Goal: Contribute content: Add original content to the website for others to see

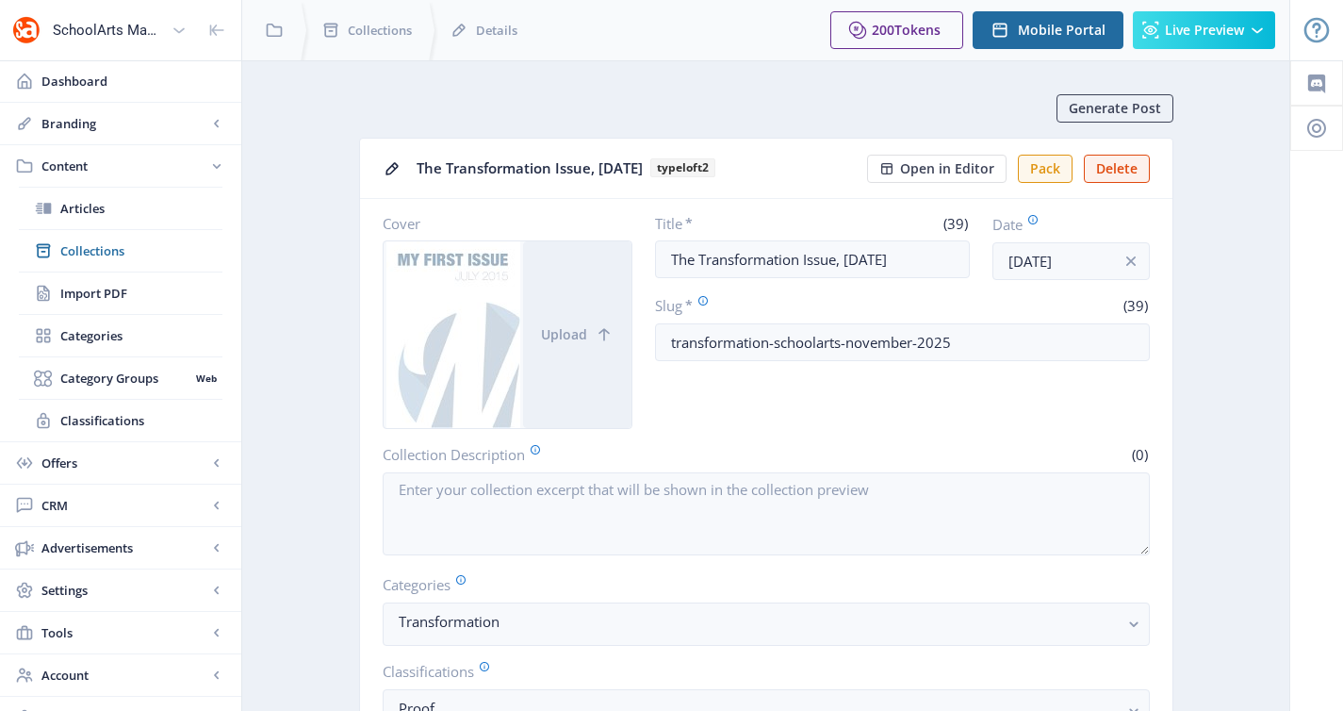
scroll to position [784, 0]
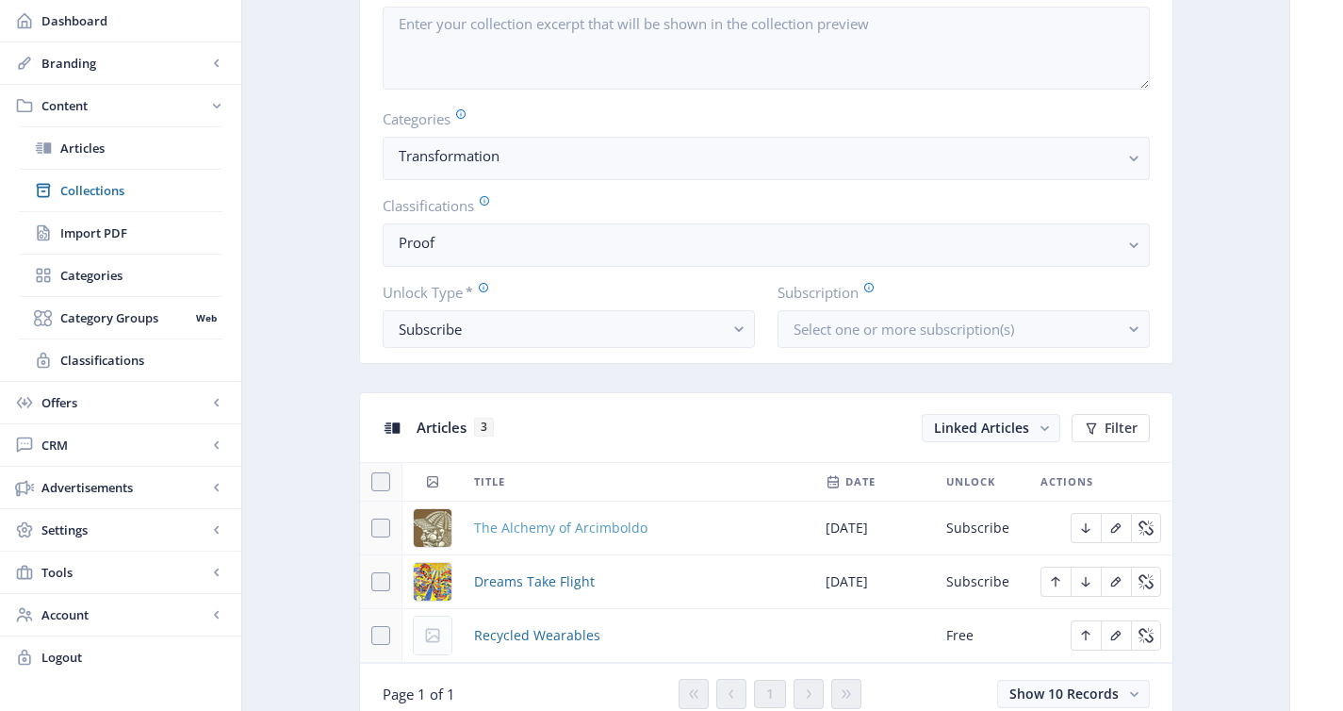
scroll to position [563, 0]
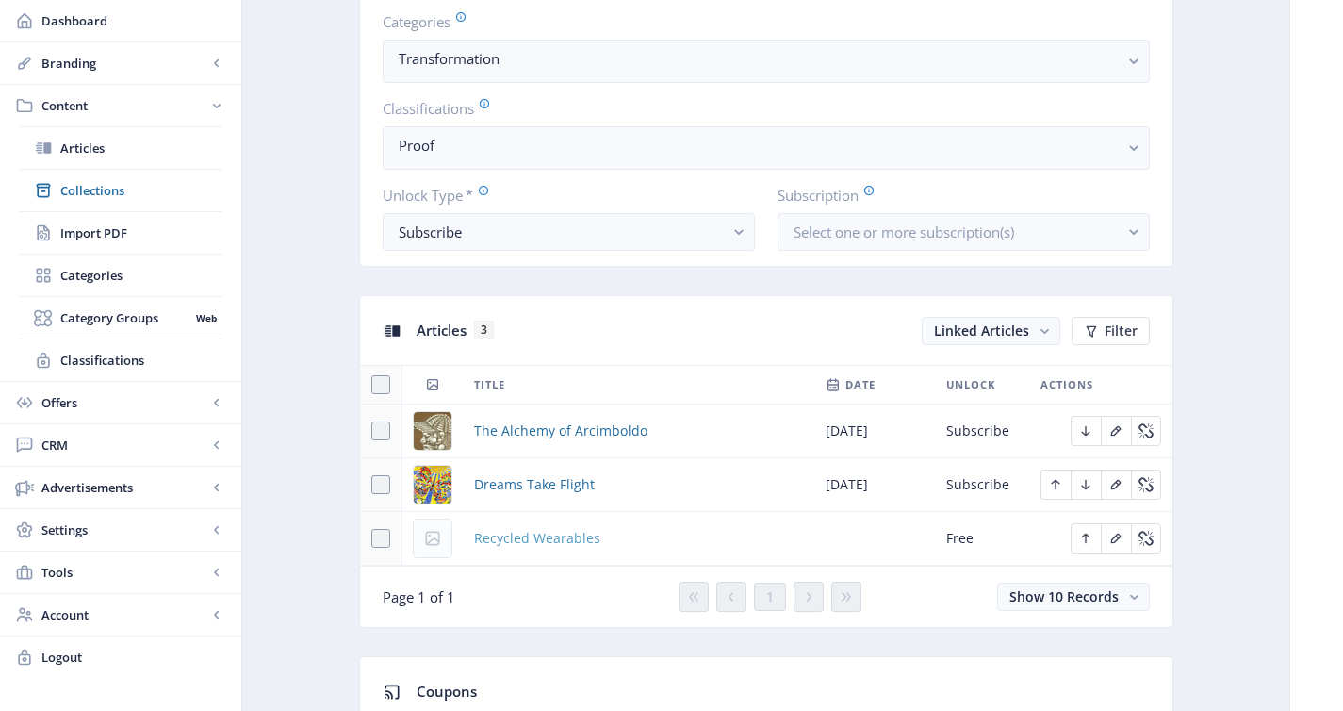
click at [516, 531] on span "Recycled Wearables" at bounding box center [537, 538] width 126 height 23
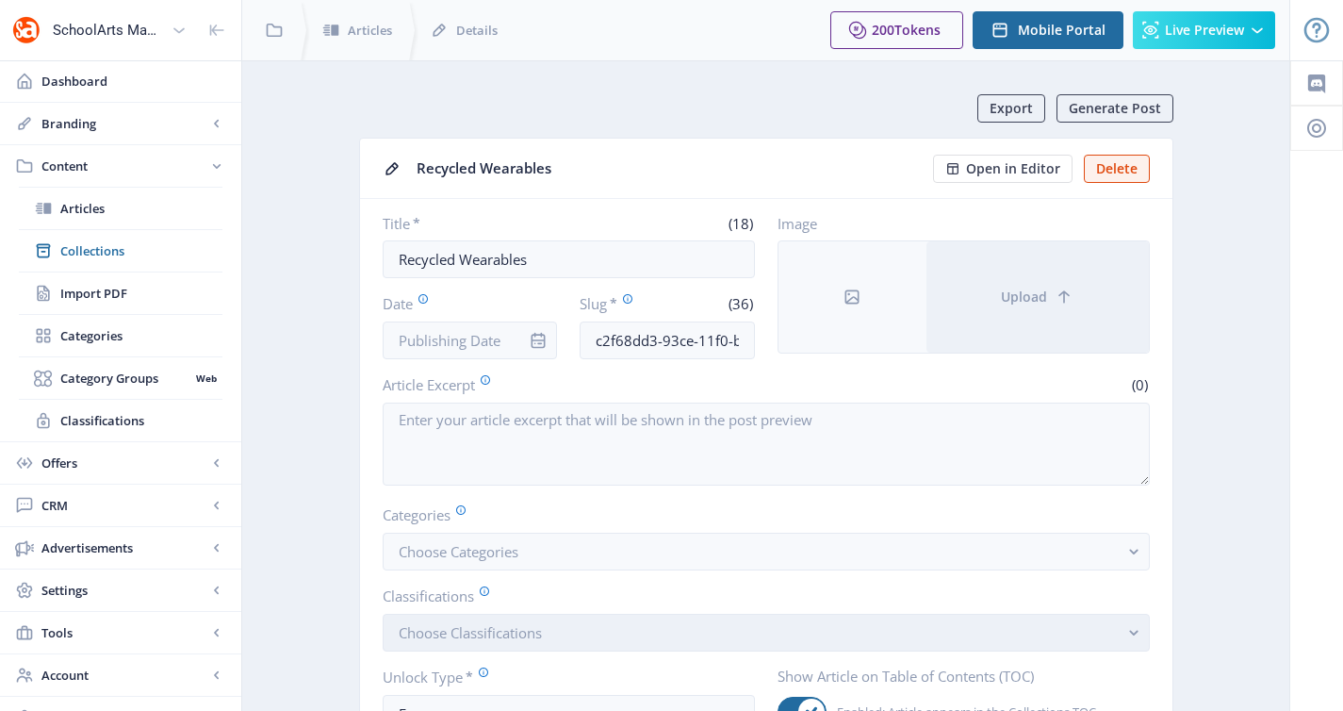
scroll to position [285, 0]
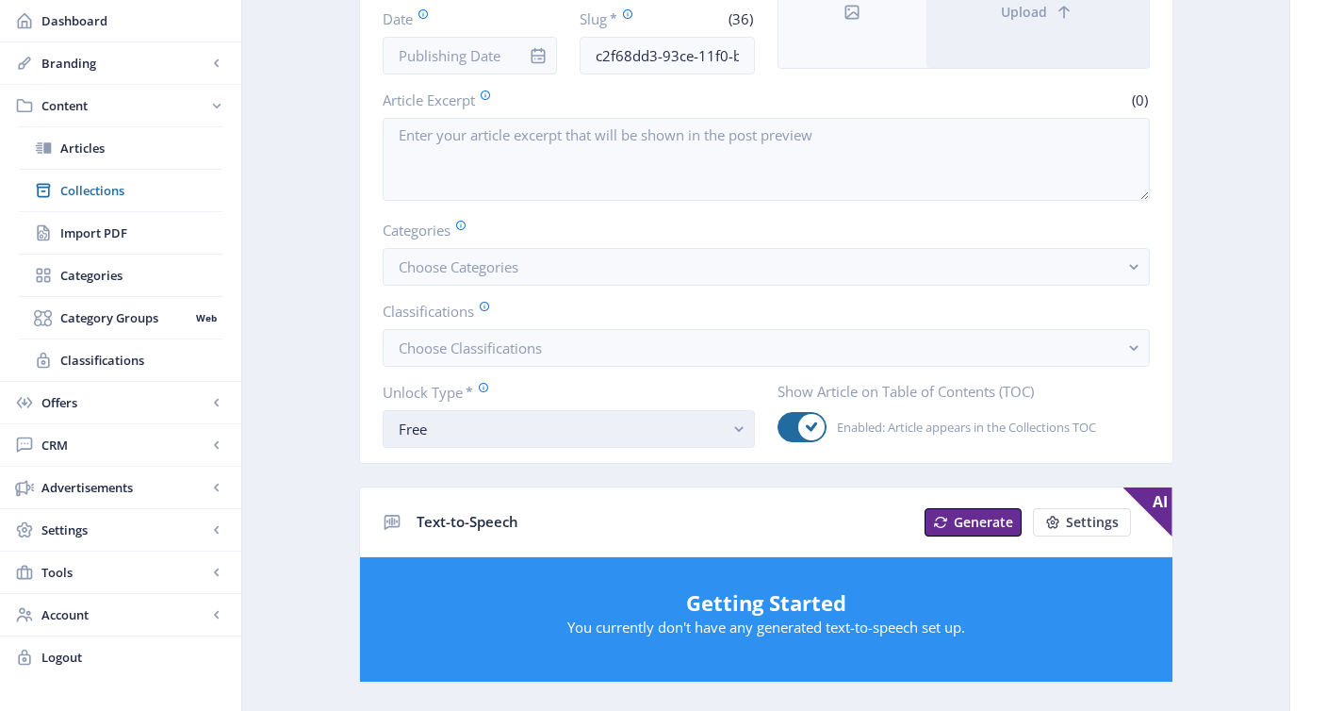
click at [464, 419] on div "Free" at bounding box center [561, 428] width 325 height 23
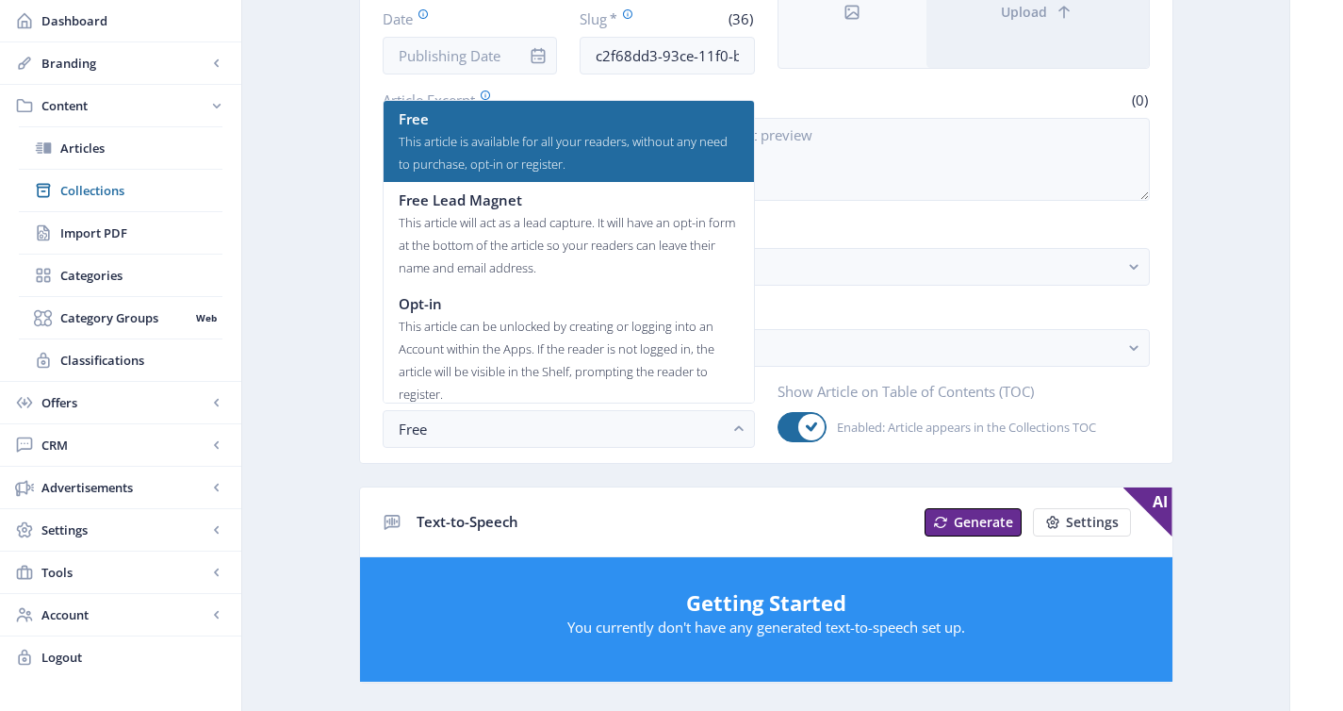
scroll to position [113, 0]
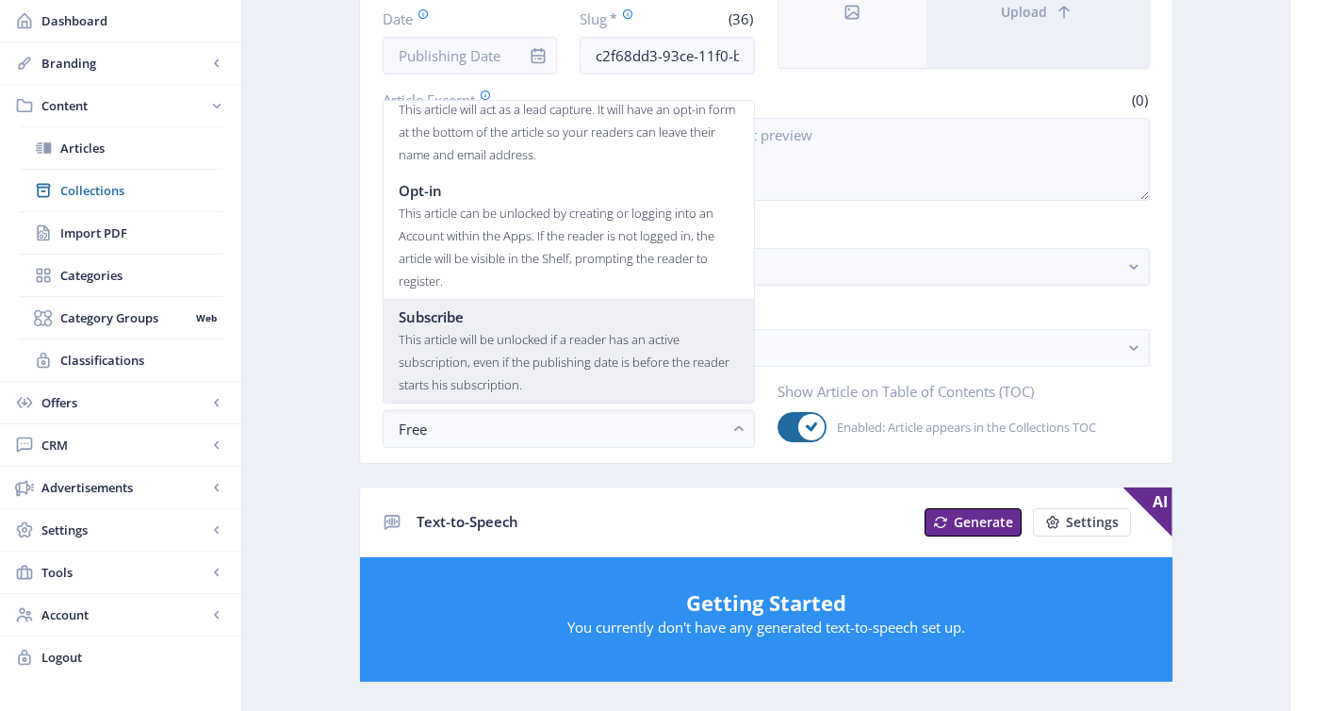
click at [489, 362] on div "This article will be unlocked if a reader has an active subscription, even if t…" at bounding box center [569, 362] width 340 height 68
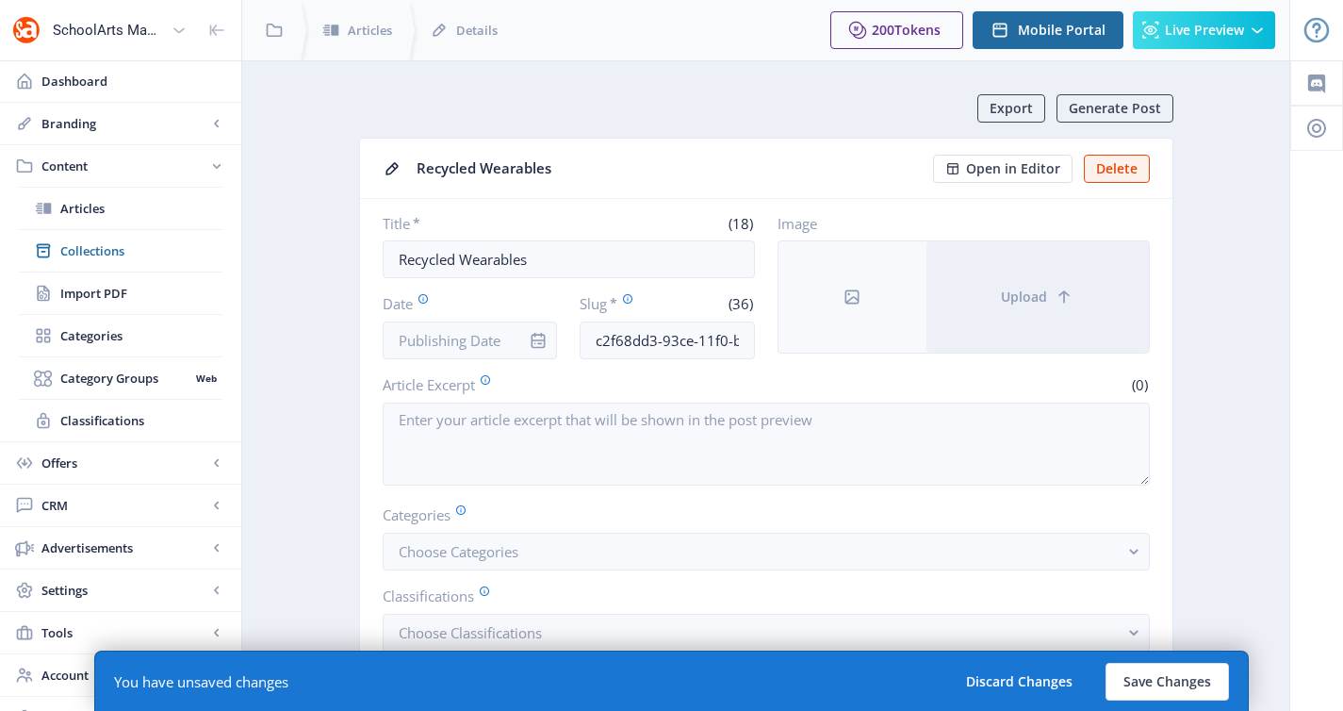
scroll to position [285, 0]
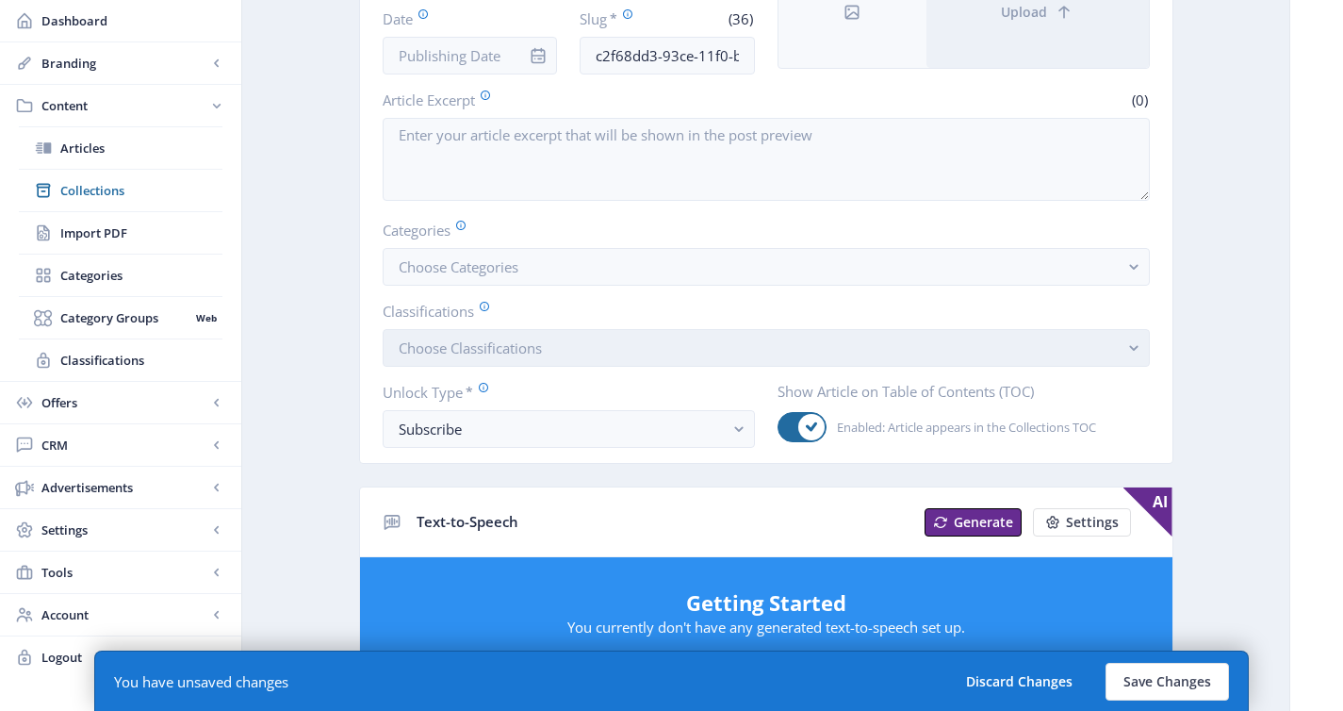
click at [490, 352] on span "Choose Classifications" at bounding box center [470, 347] width 143 height 19
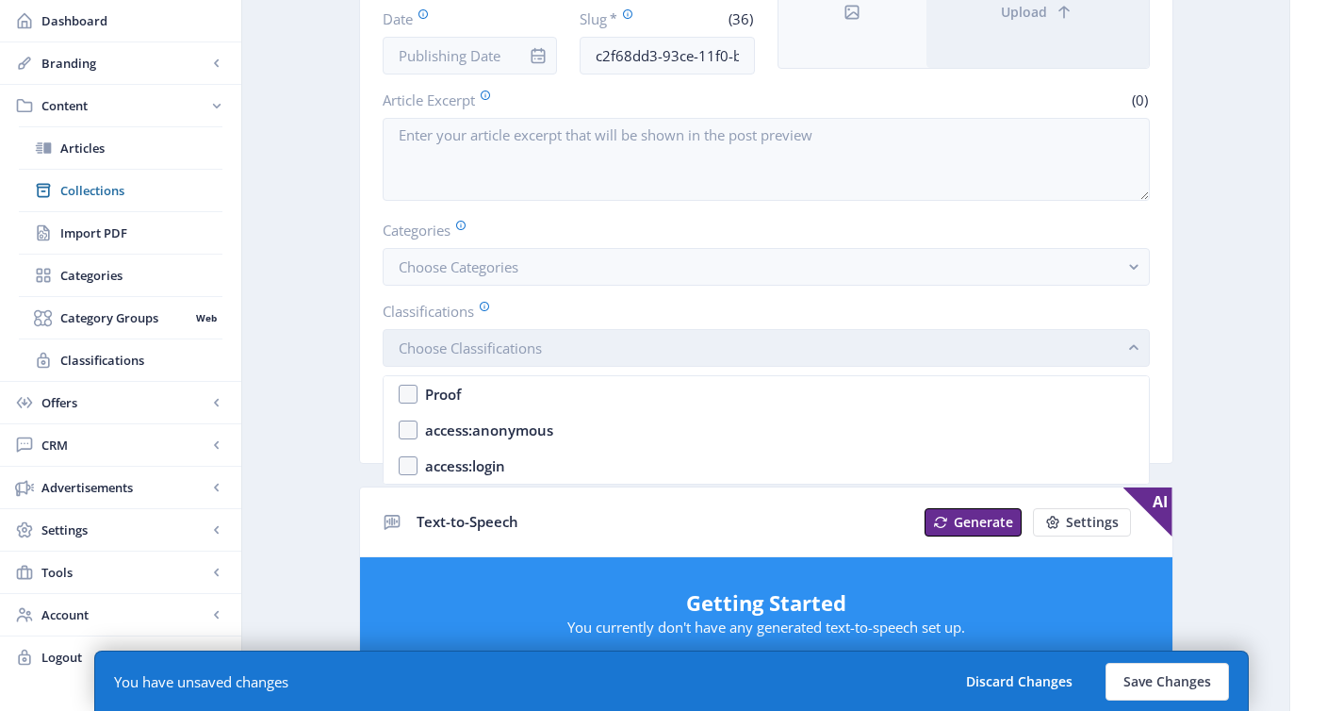
scroll to position [0, 0]
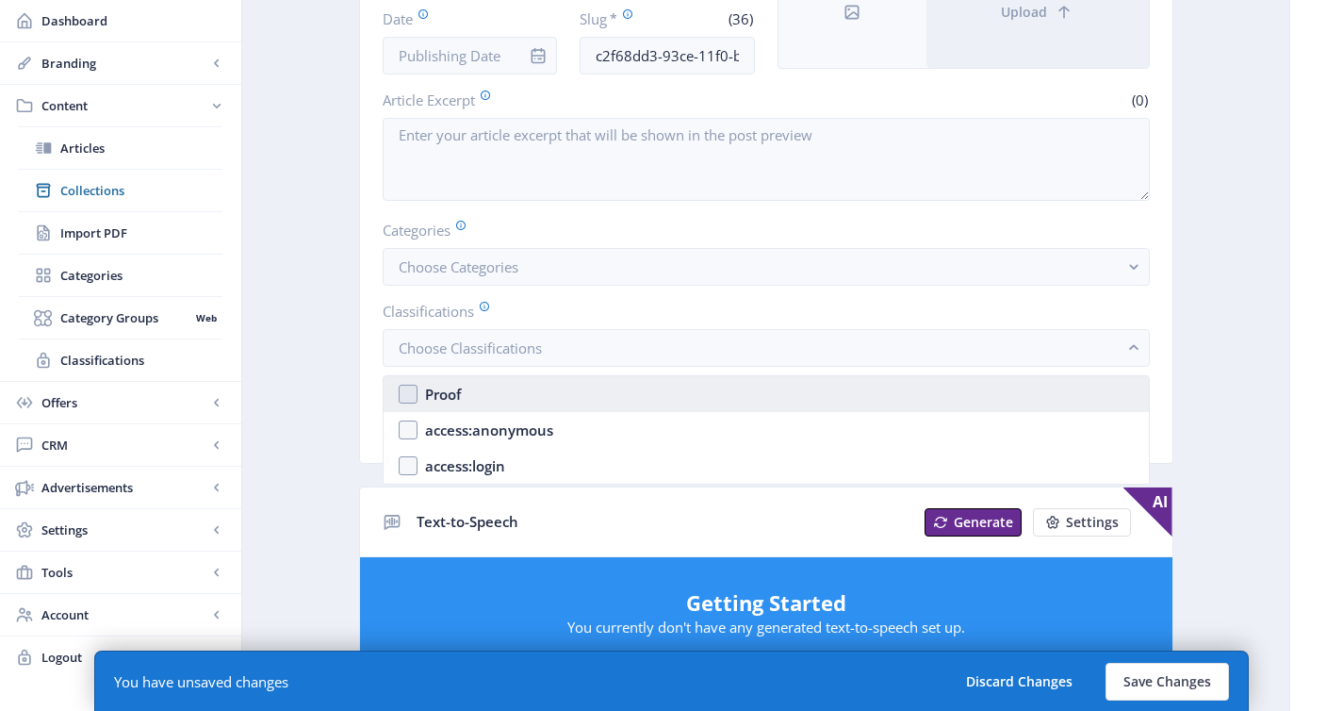
click at [491, 380] on nb-option "Proof" at bounding box center [766, 394] width 765 height 36
checkbox input "true"
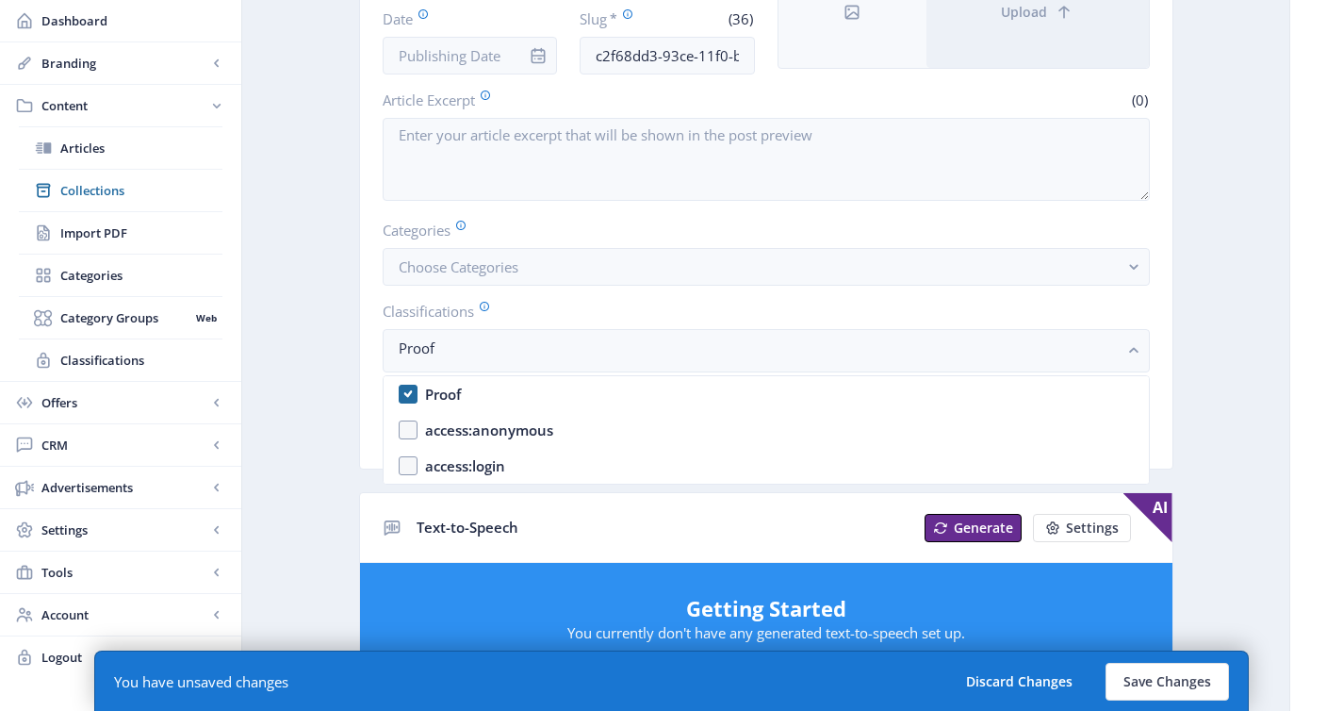
click at [323, 285] on app-content-article "Export Generate Post Recycled Wearables Open in Editor Delete Title * (18) Recy…" at bounding box center [765, 706] width 981 height 1793
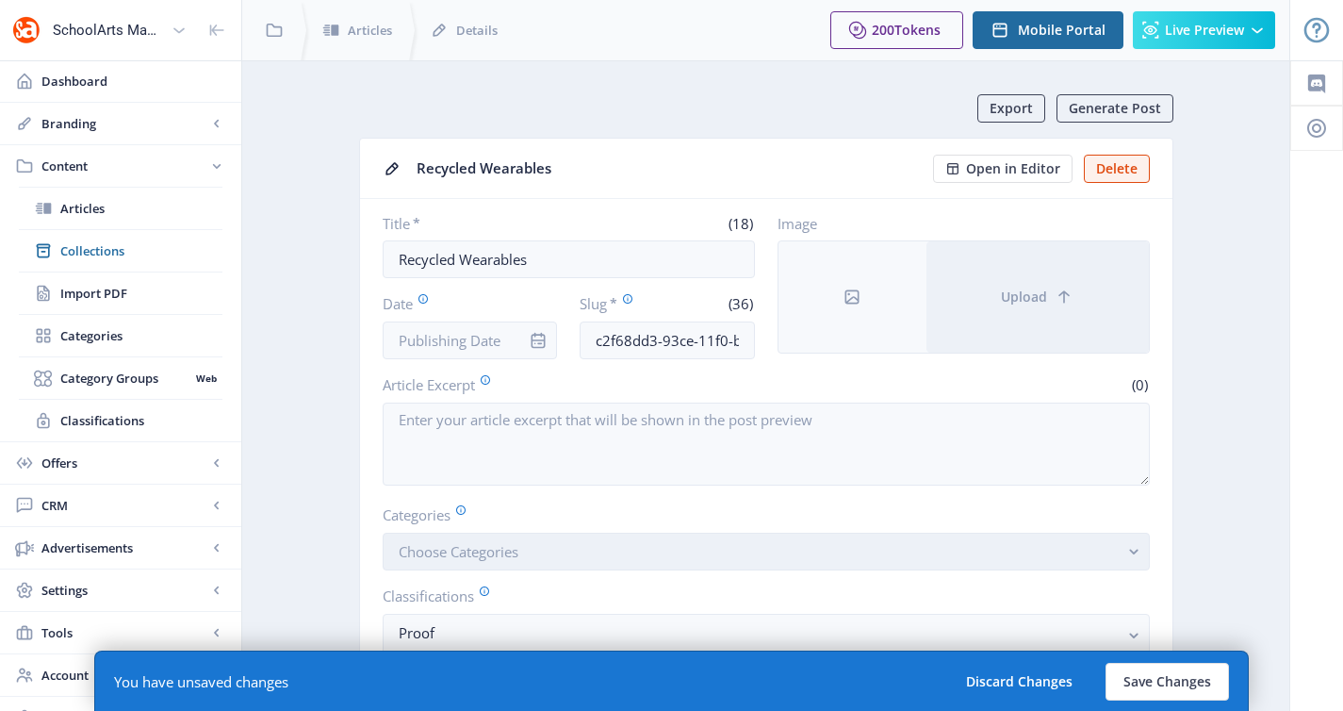
scroll to position [285, 0]
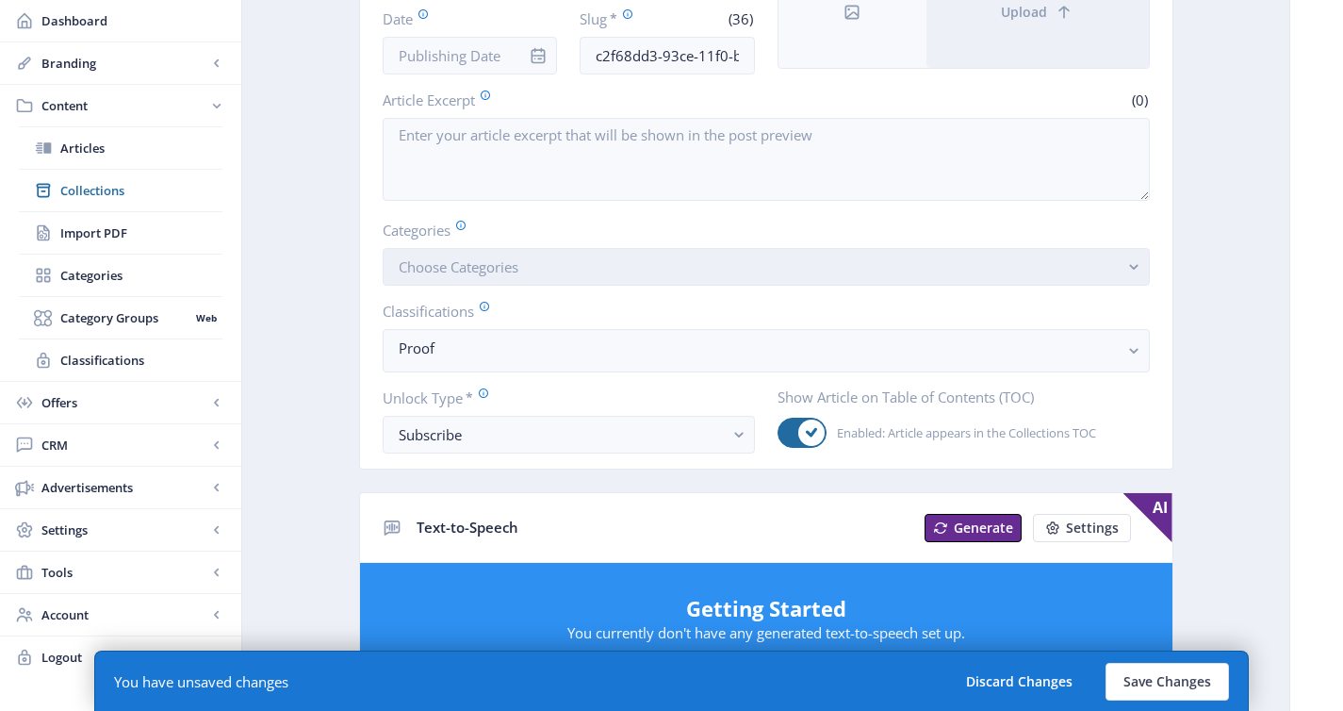
click at [534, 274] on button "Choose Categories" at bounding box center [766, 267] width 767 height 38
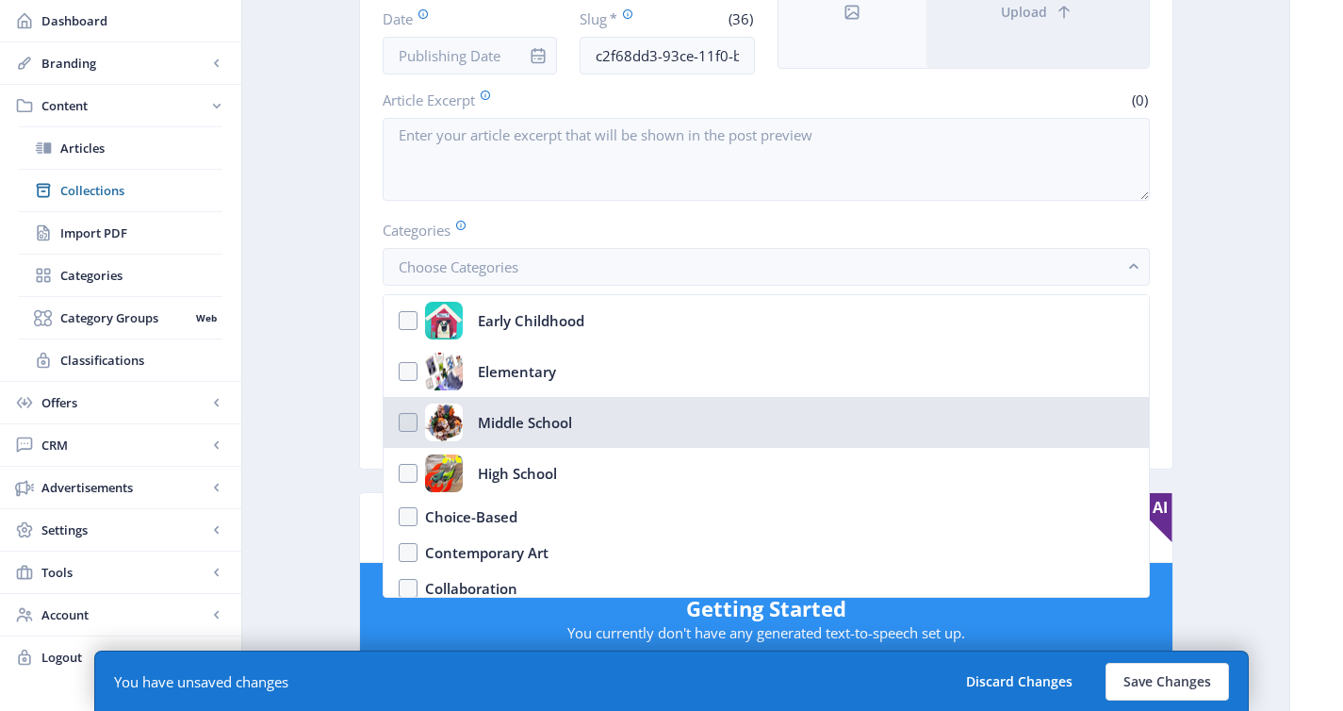
click at [545, 440] on nb-option "Middle School" at bounding box center [766, 422] width 765 height 51
checkbox input "true"
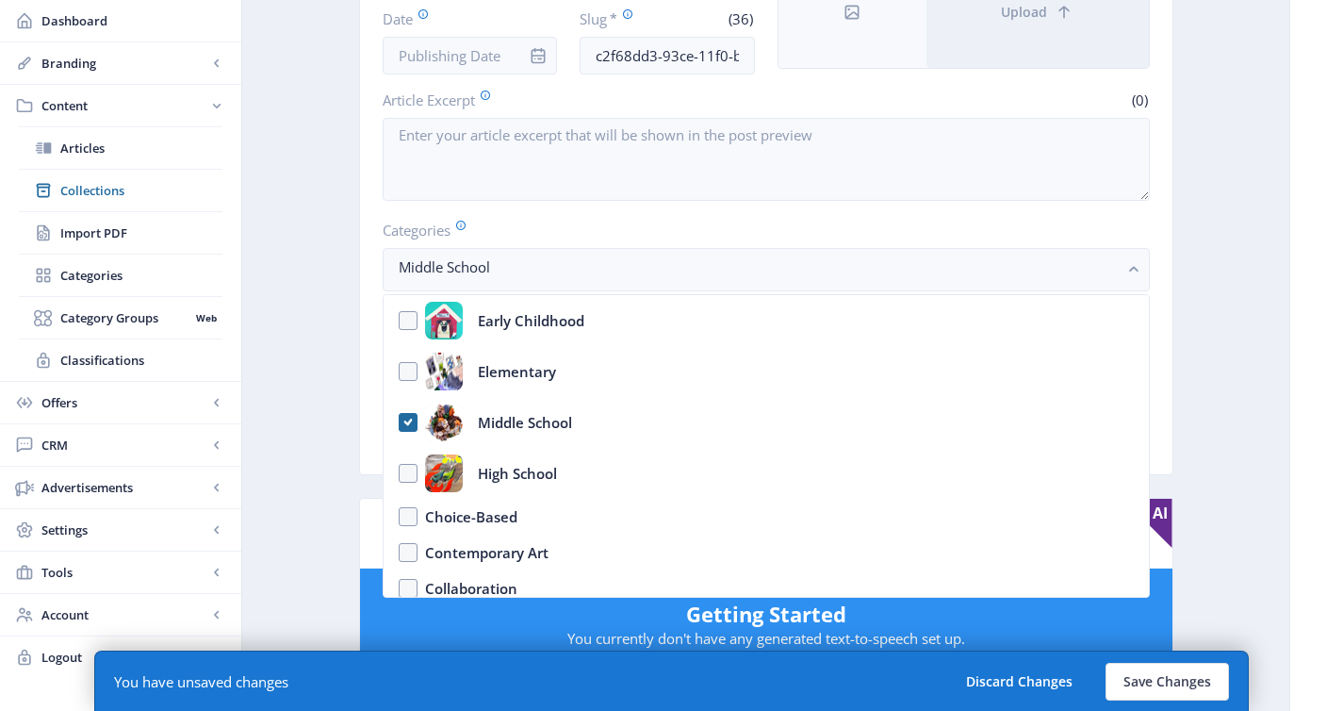
click at [337, 272] on app-content-article "Export Generate Post Recycled Wearables Open in Editor Delete Title * (18) Recy…" at bounding box center [765, 709] width 981 height 1799
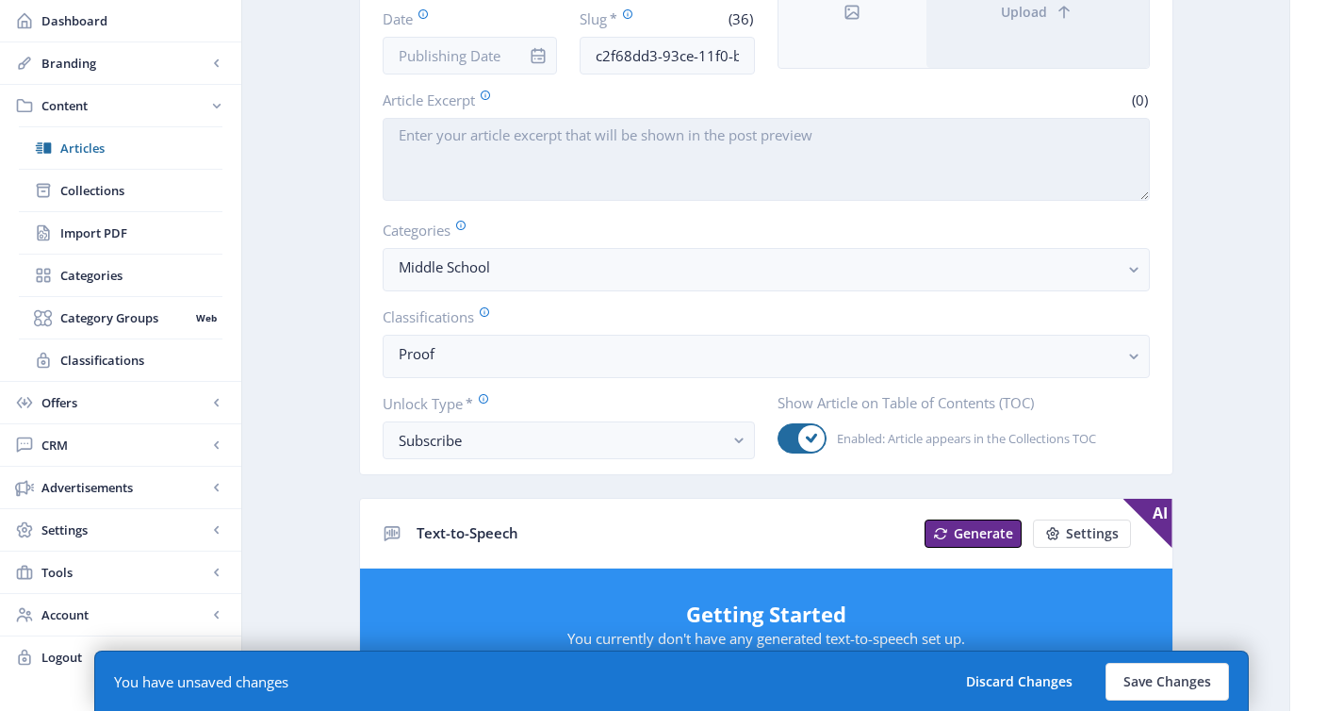
scroll to position [183, 0]
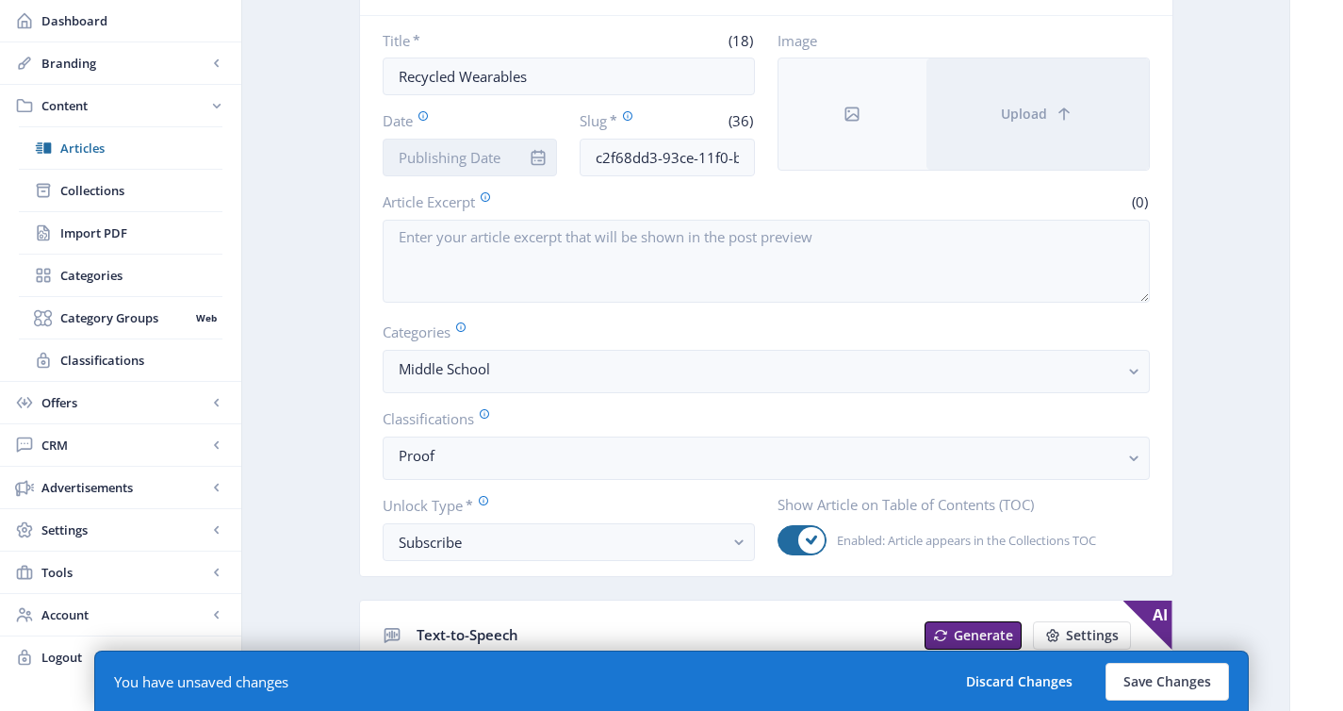
click at [485, 160] on input "Date" at bounding box center [470, 158] width 175 height 38
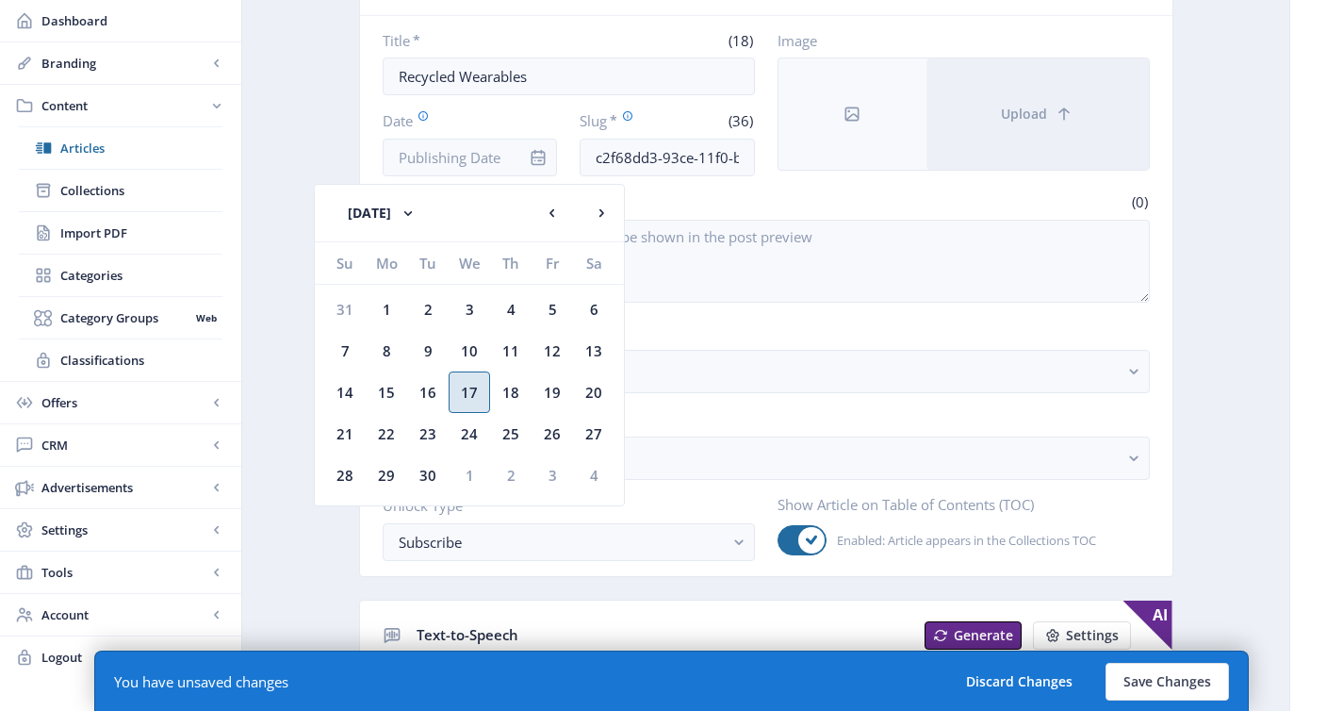
click at [465, 401] on div "17" at bounding box center [469, 391] width 41 height 41
type input "[DATE]"
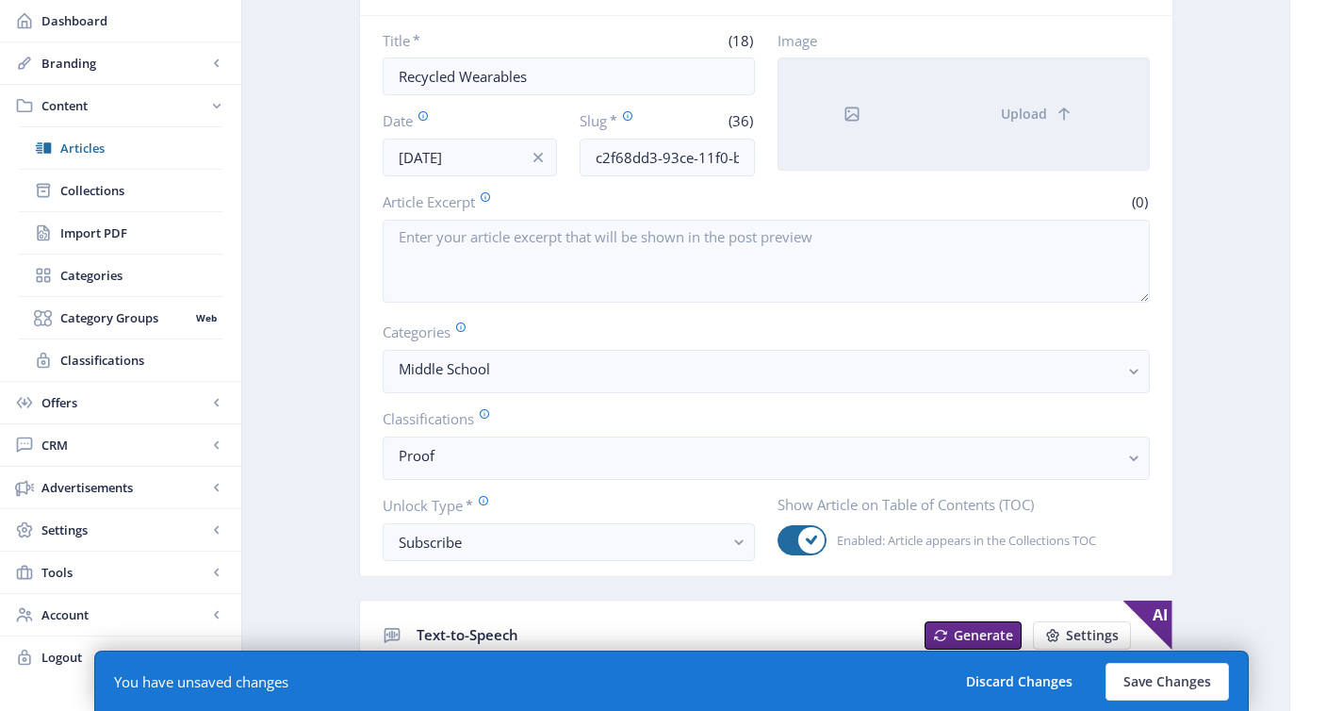
click at [908, 151] on div at bounding box center [852, 113] width 148 height 111
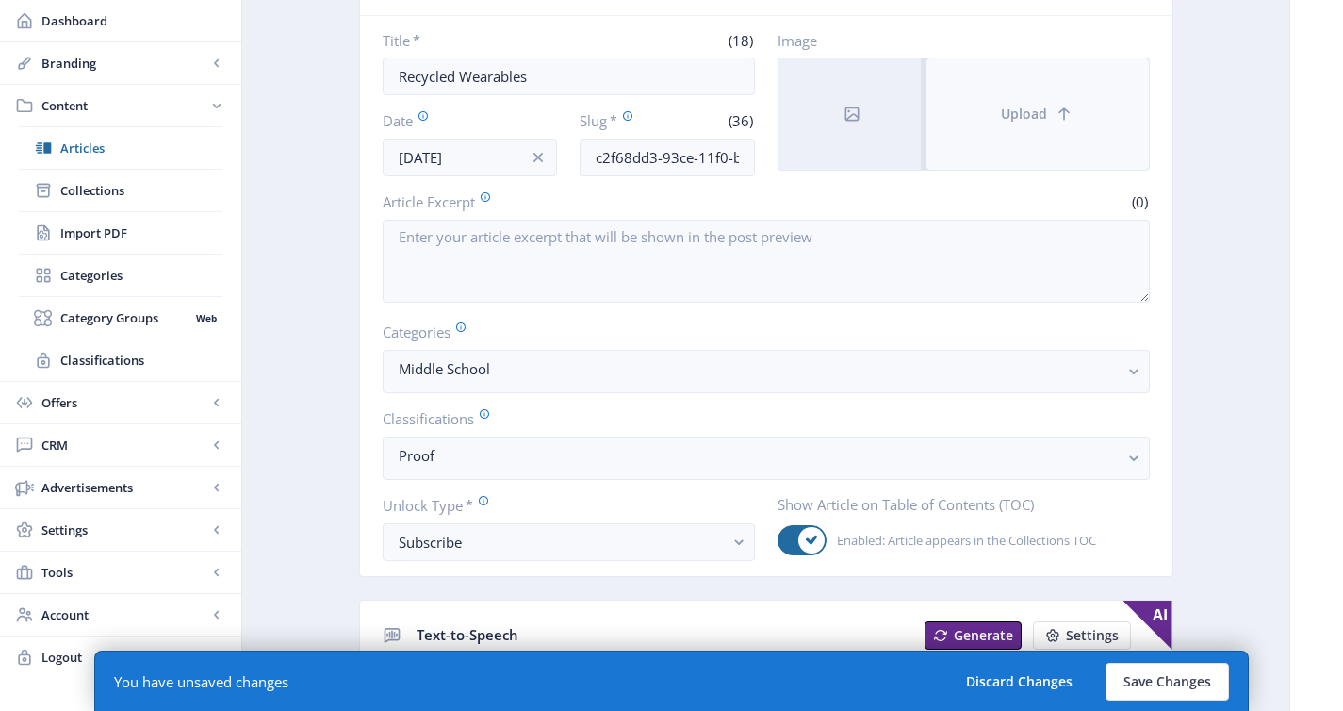
click at [990, 121] on button "Upload" at bounding box center [1037, 113] width 222 height 111
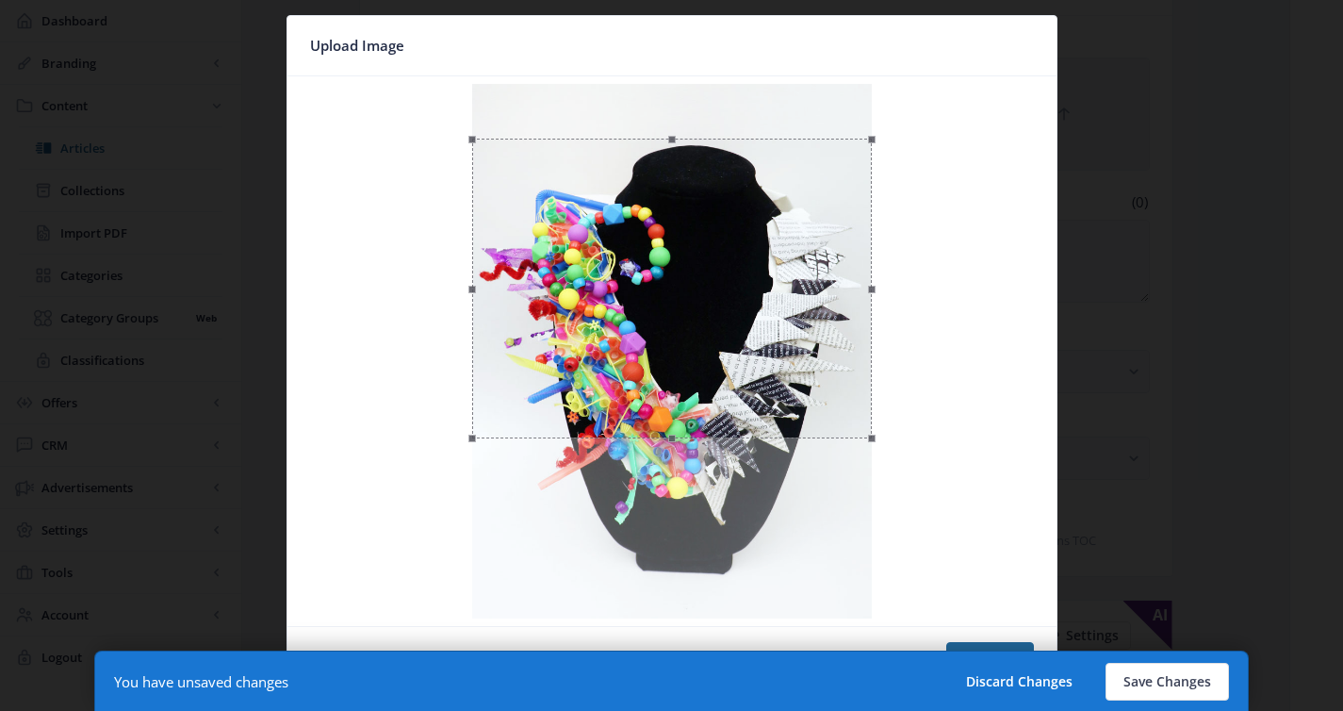
drag, startPoint x: 841, startPoint y: 189, endPoint x: 869, endPoint y: 241, distance: 59.0
click at [869, 241] on div at bounding box center [672, 289] width 400 height 300
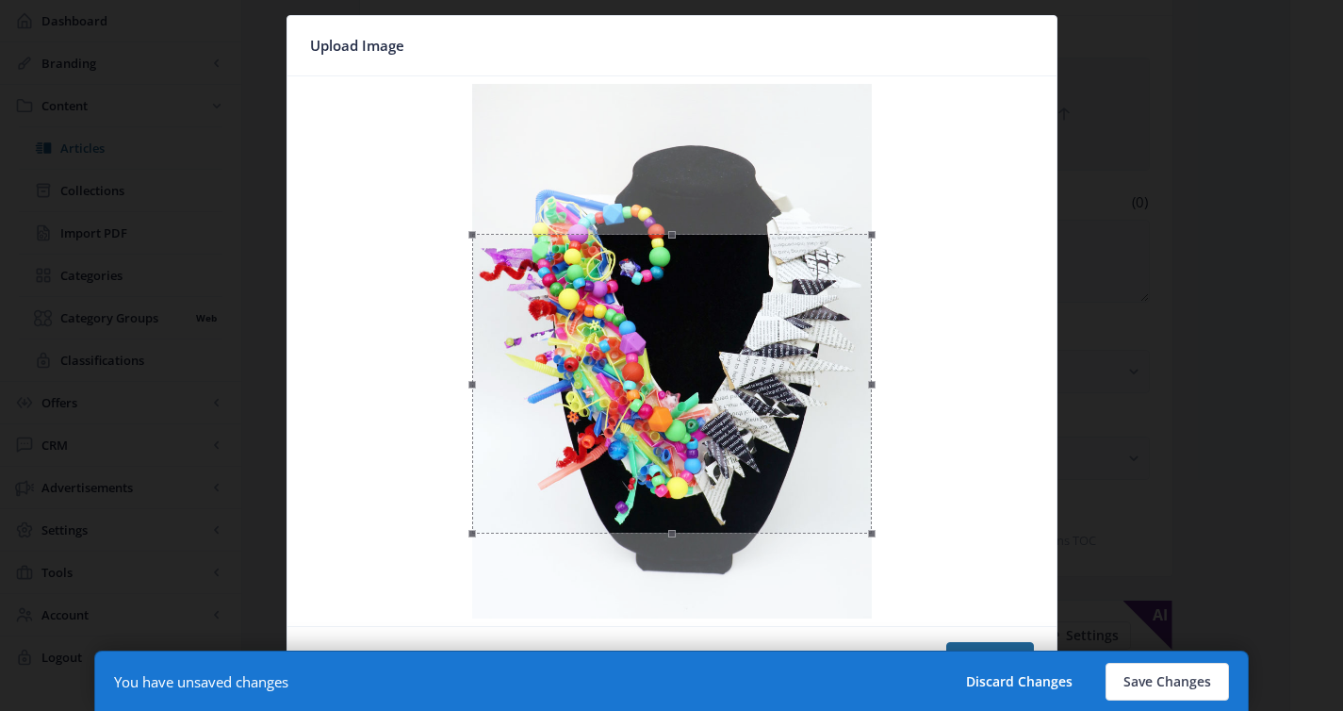
drag, startPoint x: 803, startPoint y: 299, endPoint x: 824, endPoint y: 394, distance: 97.4
click at [824, 394] on div at bounding box center [672, 384] width 400 height 300
click at [966, 647] on button "Confirm" at bounding box center [990, 661] width 88 height 38
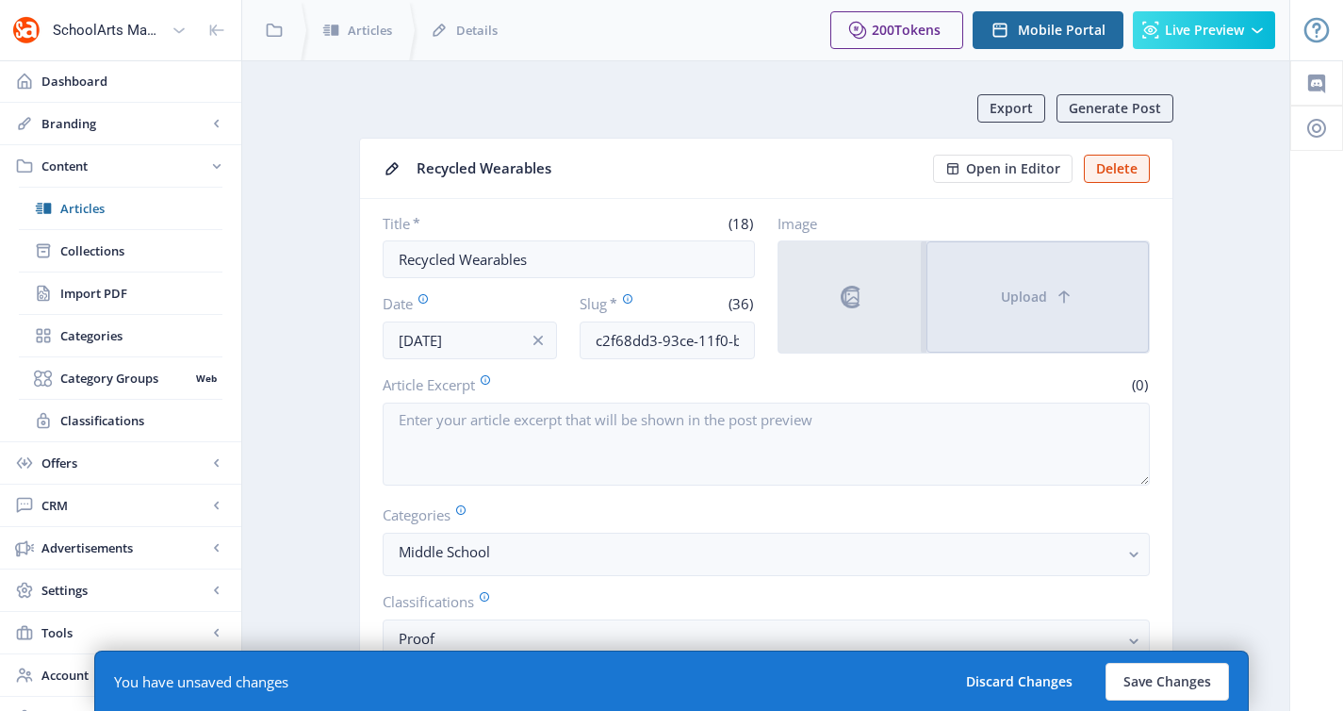
scroll to position [183, 0]
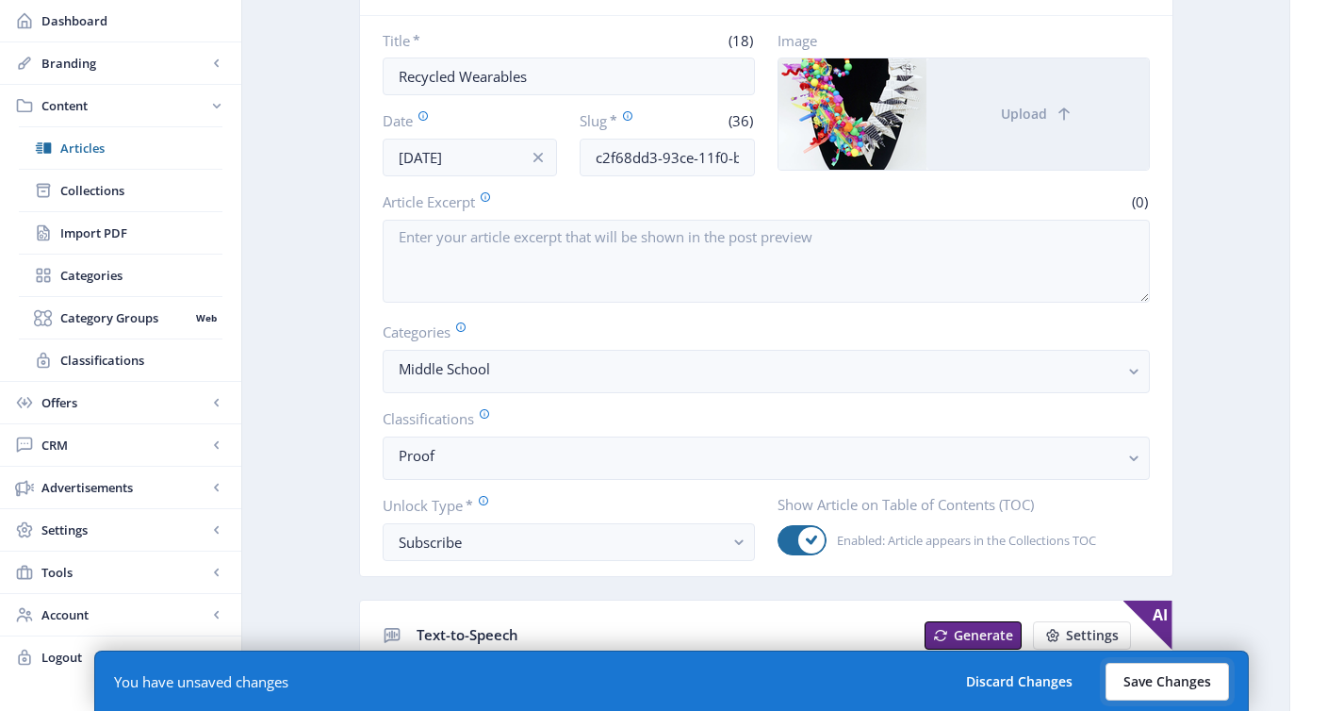
click at [1183, 679] on button "Save Changes" at bounding box center [1166, 681] width 123 height 38
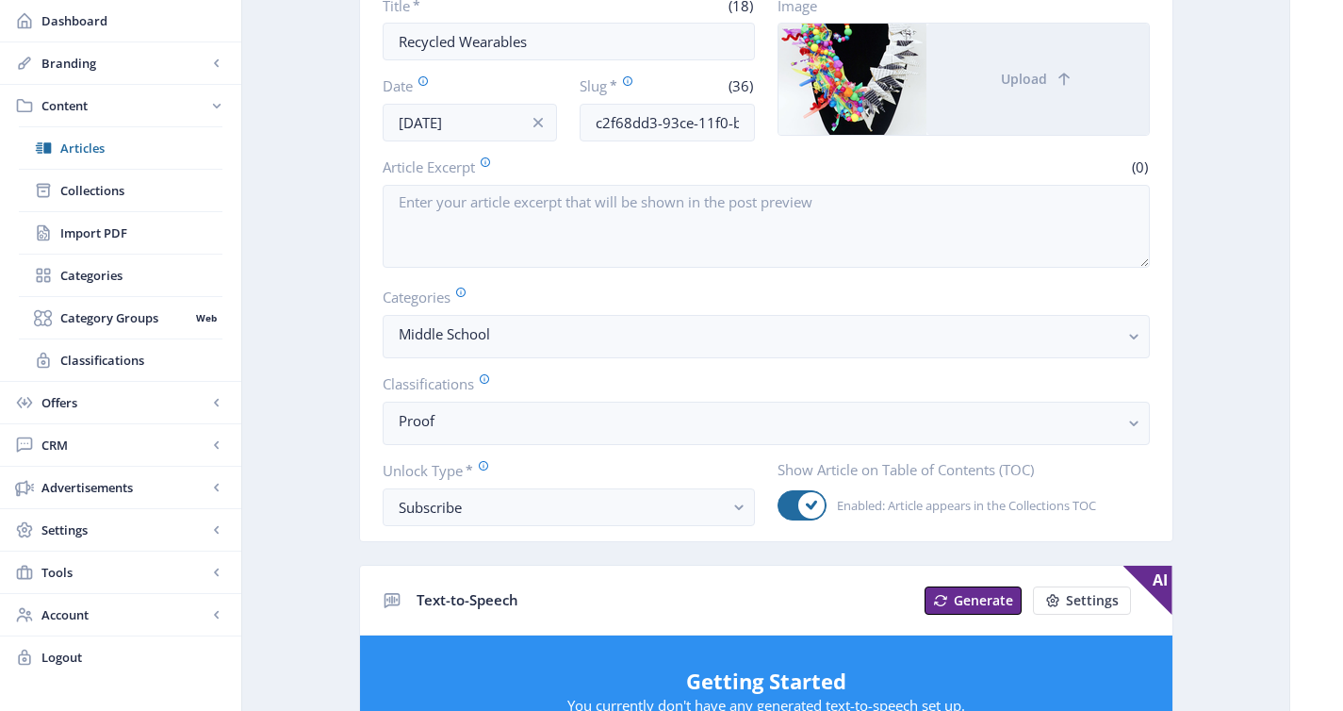
scroll to position [0, 0]
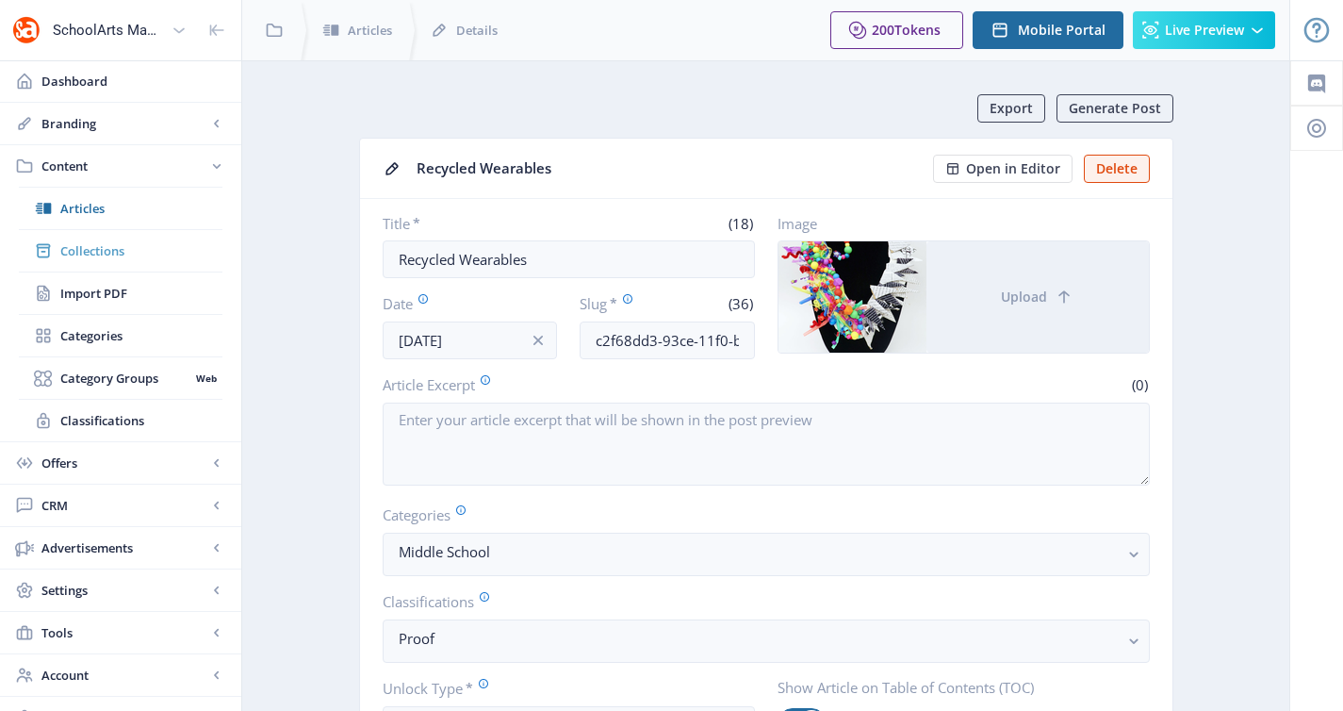
click at [87, 246] on span "Collections" at bounding box center [141, 250] width 162 height 19
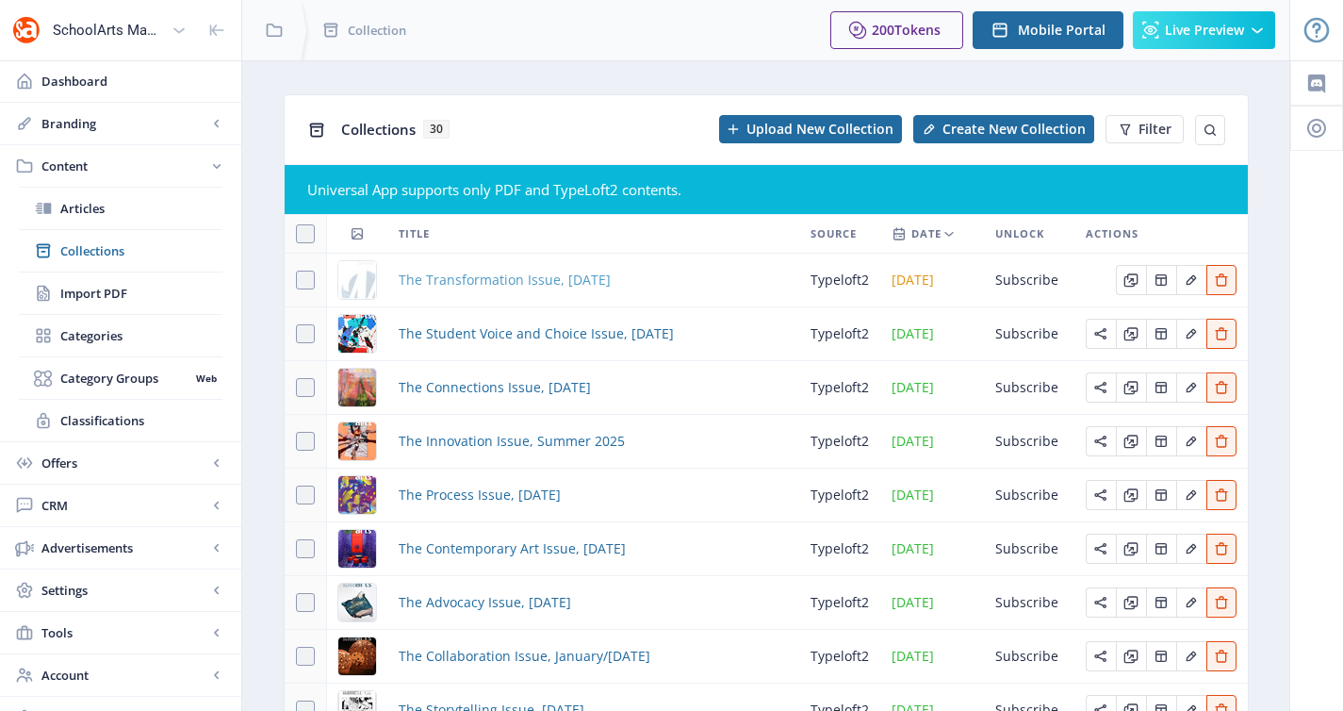
click at [437, 283] on span "The Transformation Issue, [DATE]" at bounding box center [505, 280] width 212 height 23
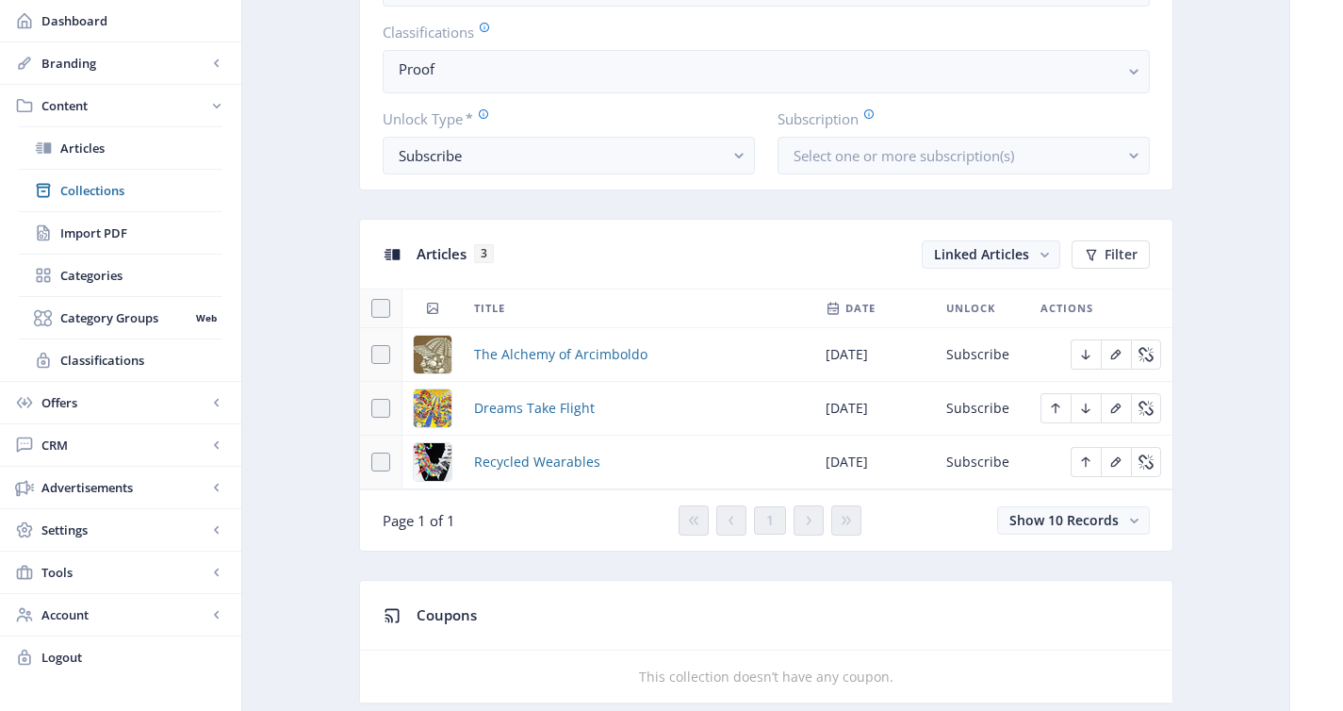
scroll to position [663, 0]
